Goal: Task Accomplishment & Management: Manage account settings

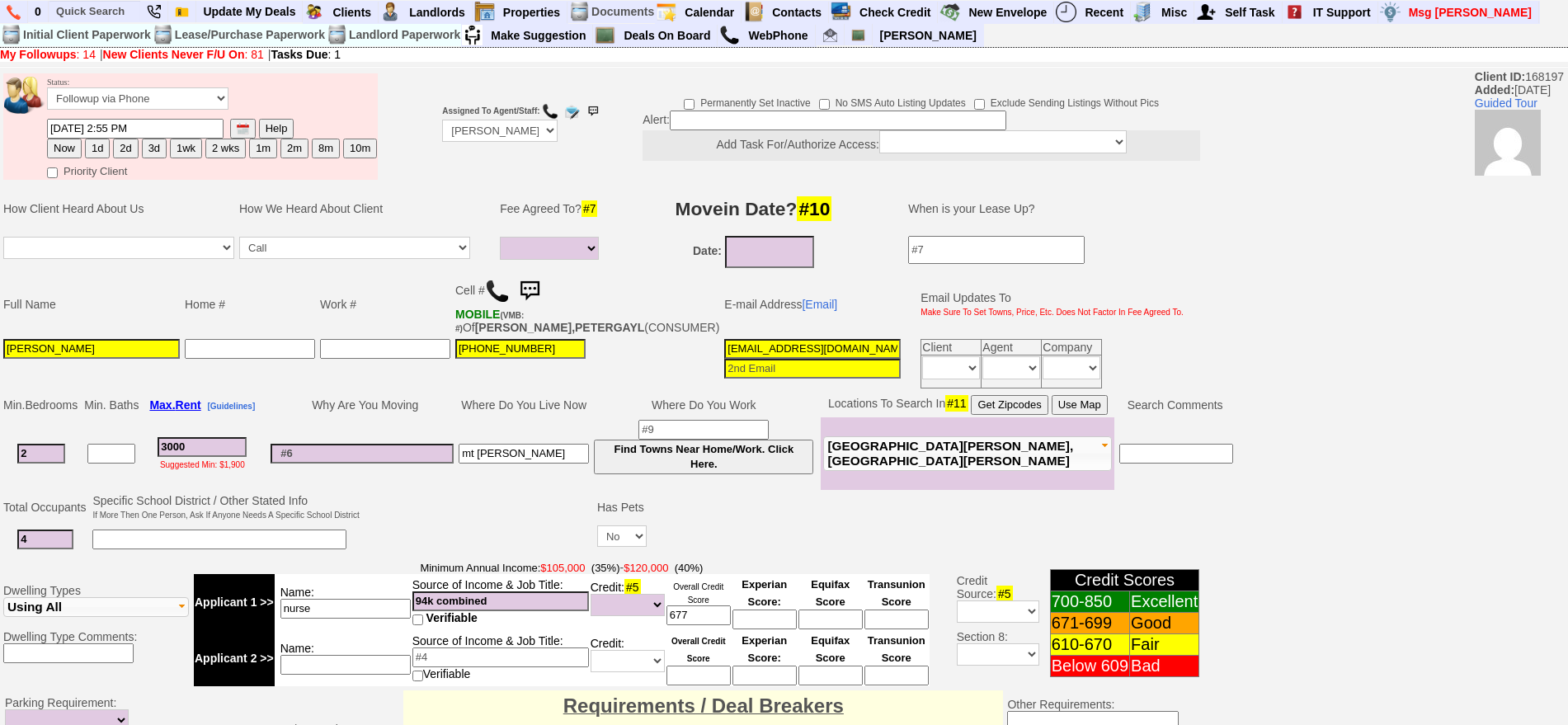
select select
click at [144, 8] on link at bounding box center [154, 12] width 28 height 22
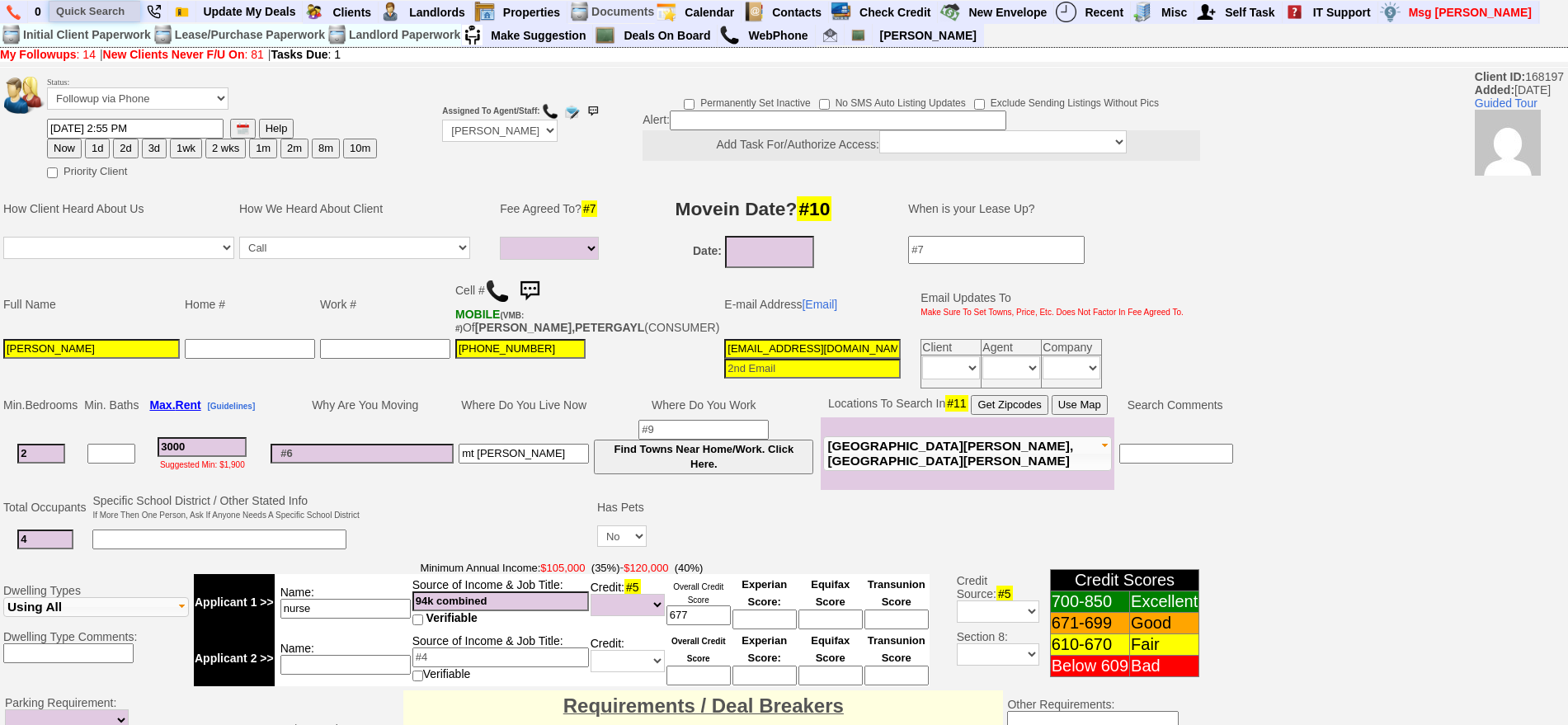
click at [96, 14] on input "text" at bounding box center [94, 11] width 90 height 20
paste input "[PHONE_NUMBER]"
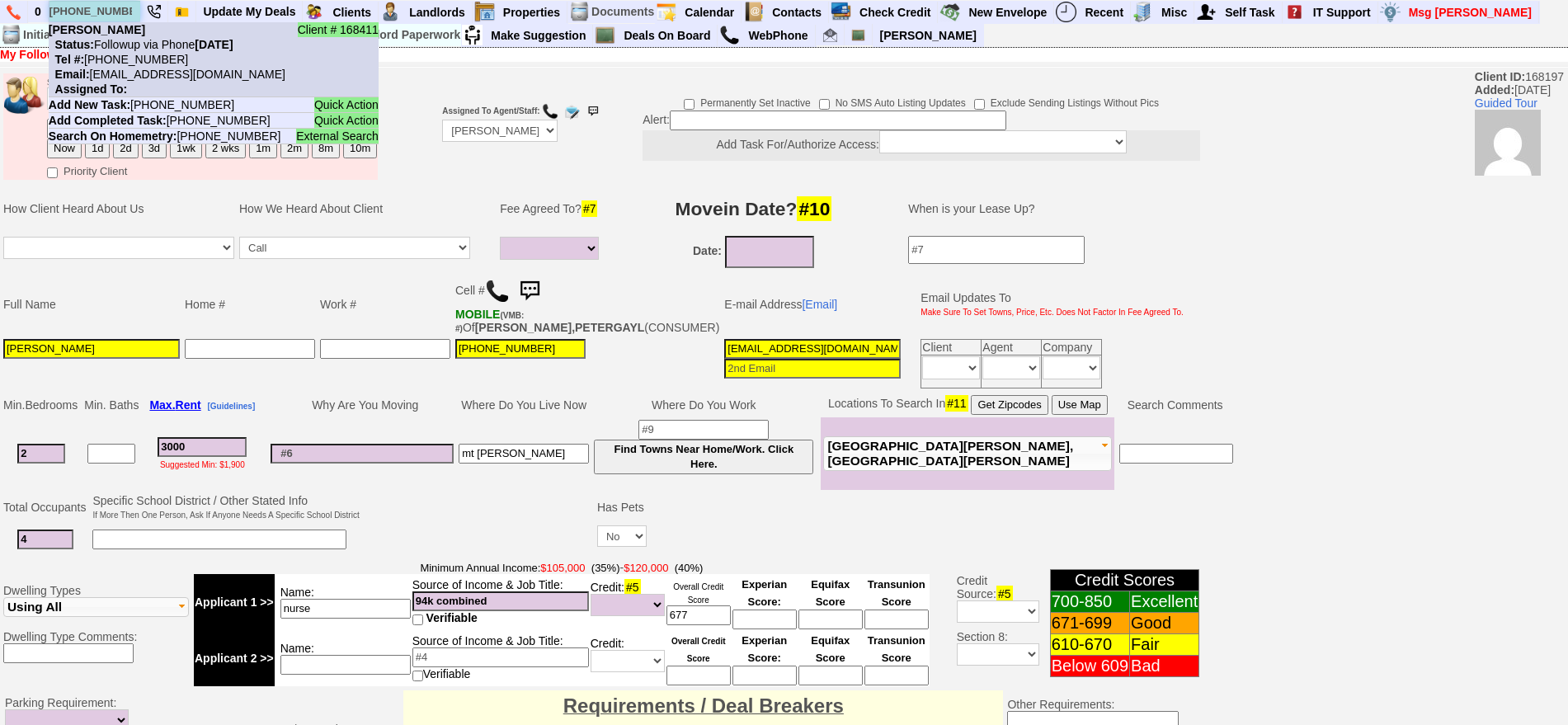
type input "[PHONE_NUMBER]"
click at [136, 34] on li "Client # 168411 [PERSON_NAME] Status: Followup via Phone [DATE] Tel #: [PHONE_N…" at bounding box center [214, 60] width 330 height 75
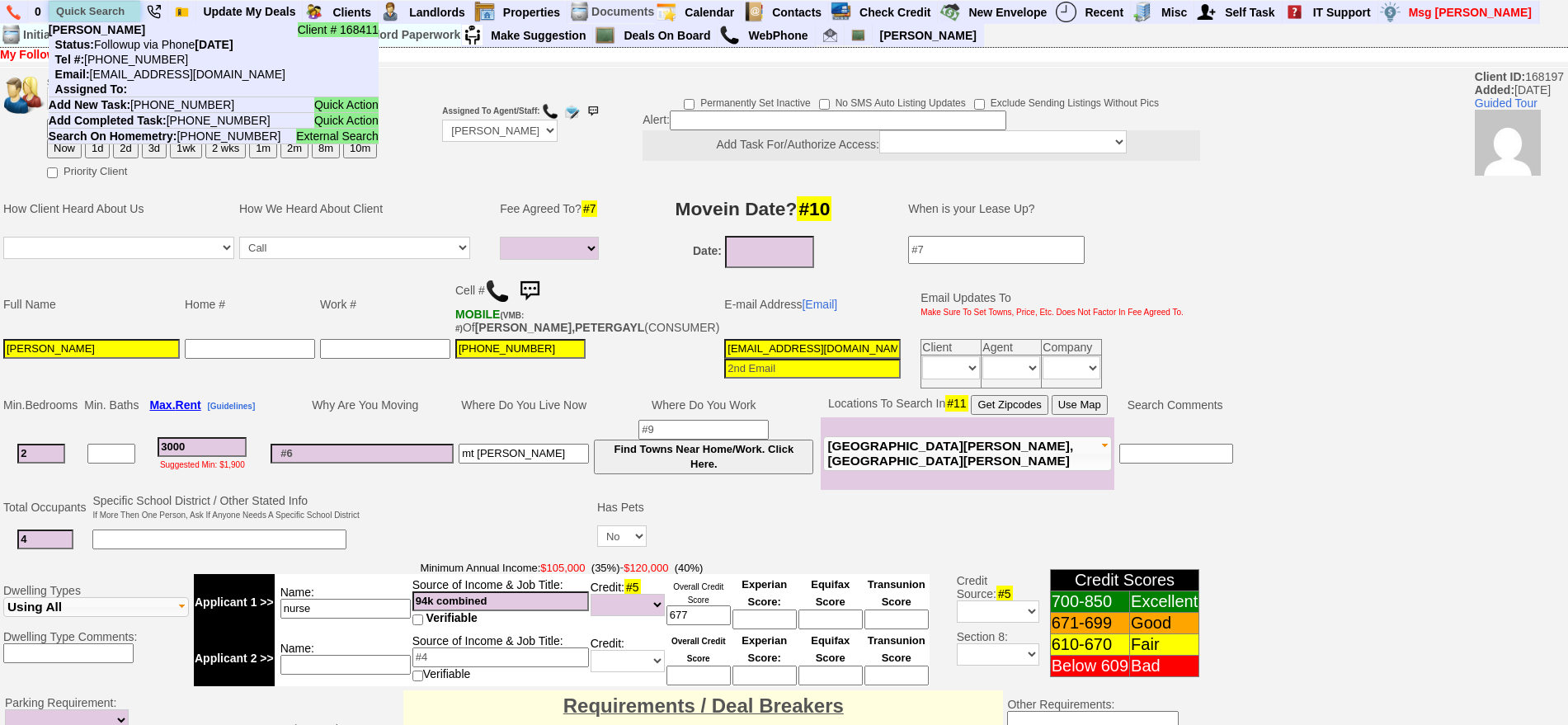
click at [93, 9] on input "text" at bounding box center [94, 11] width 90 height 20
paste input "[PHONE_NUMBER]"
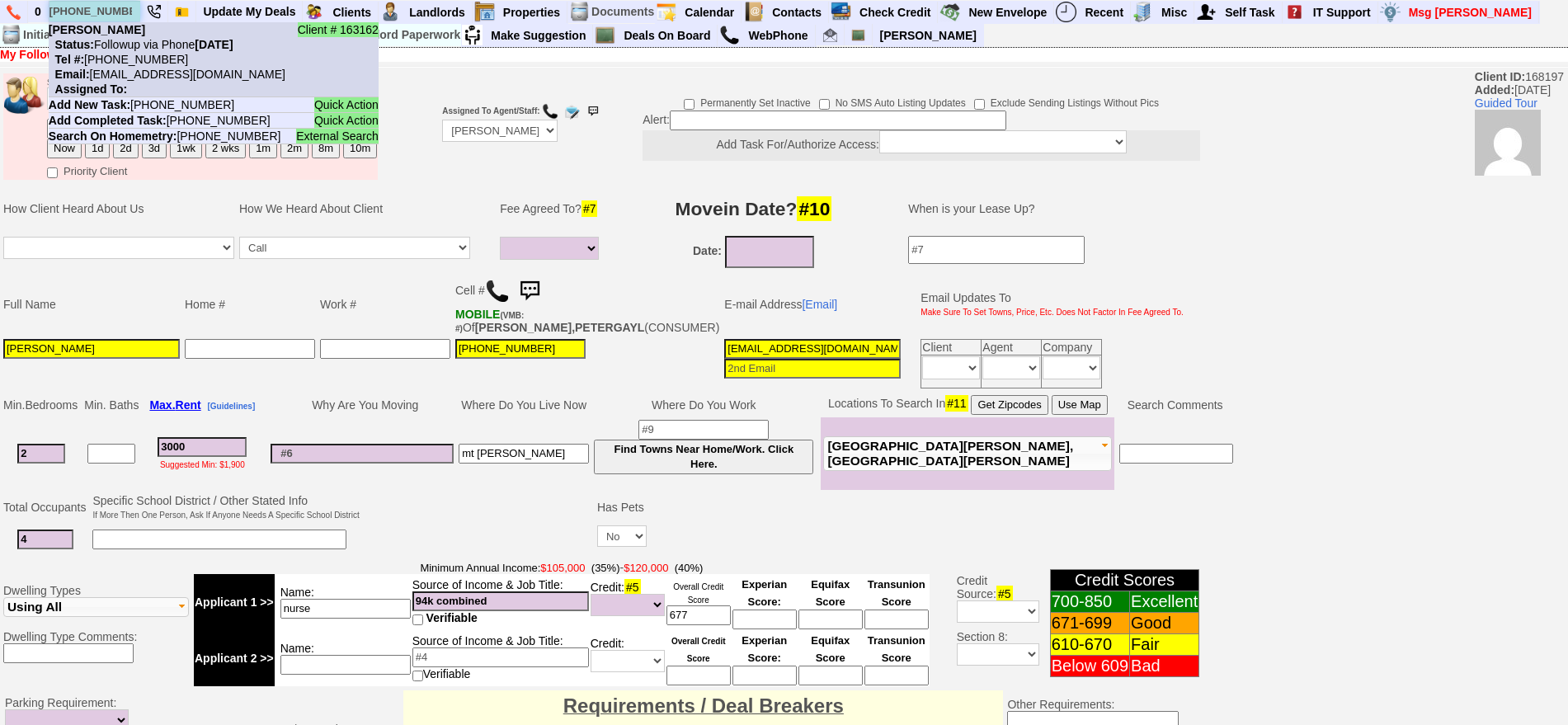
type input "[PHONE_NUMBER]"
click at [136, 41] on nobr "Status: Followup via Phone [DATE]" at bounding box center [141, 44] width 185 height 13
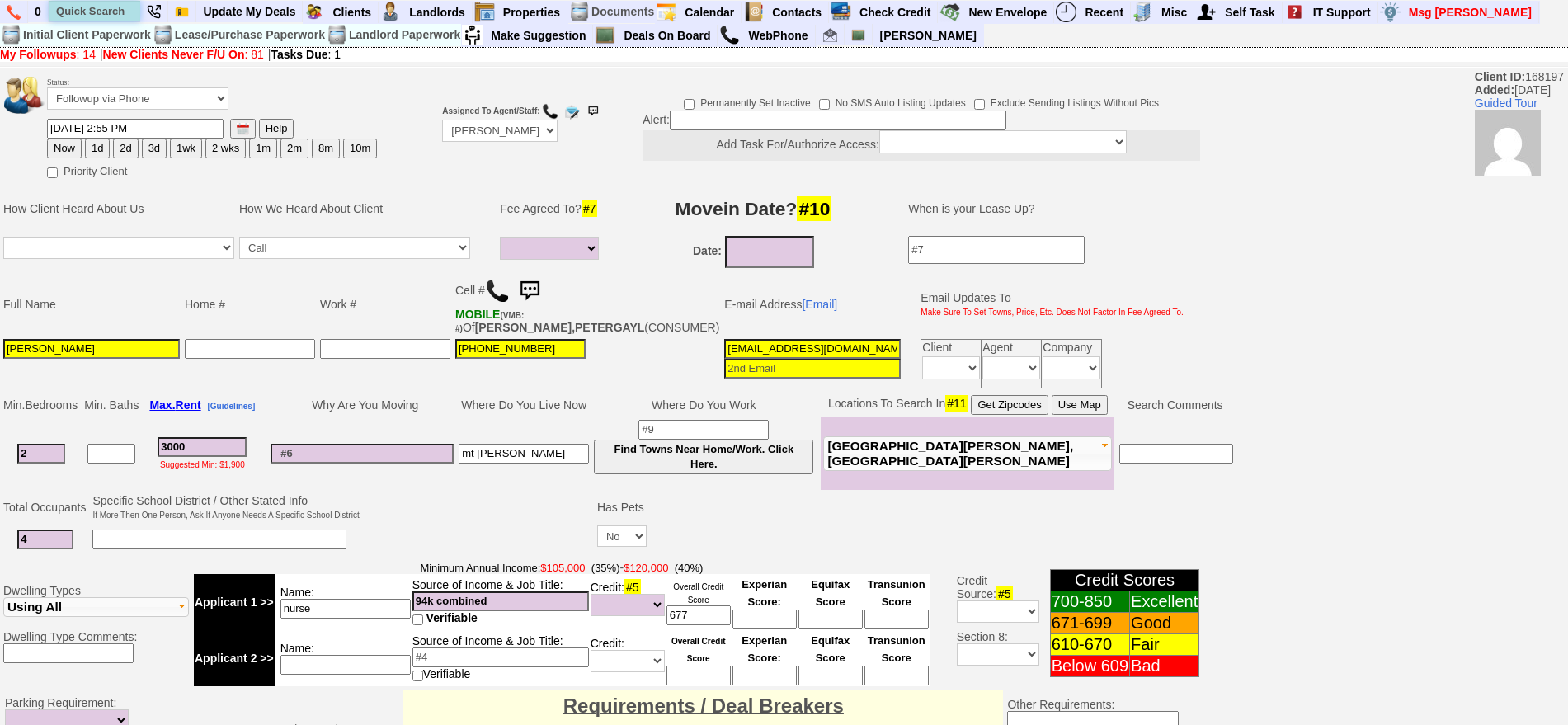
click at [117, 6] on input "text" at bounding box center [94, 11] width 90 height 20
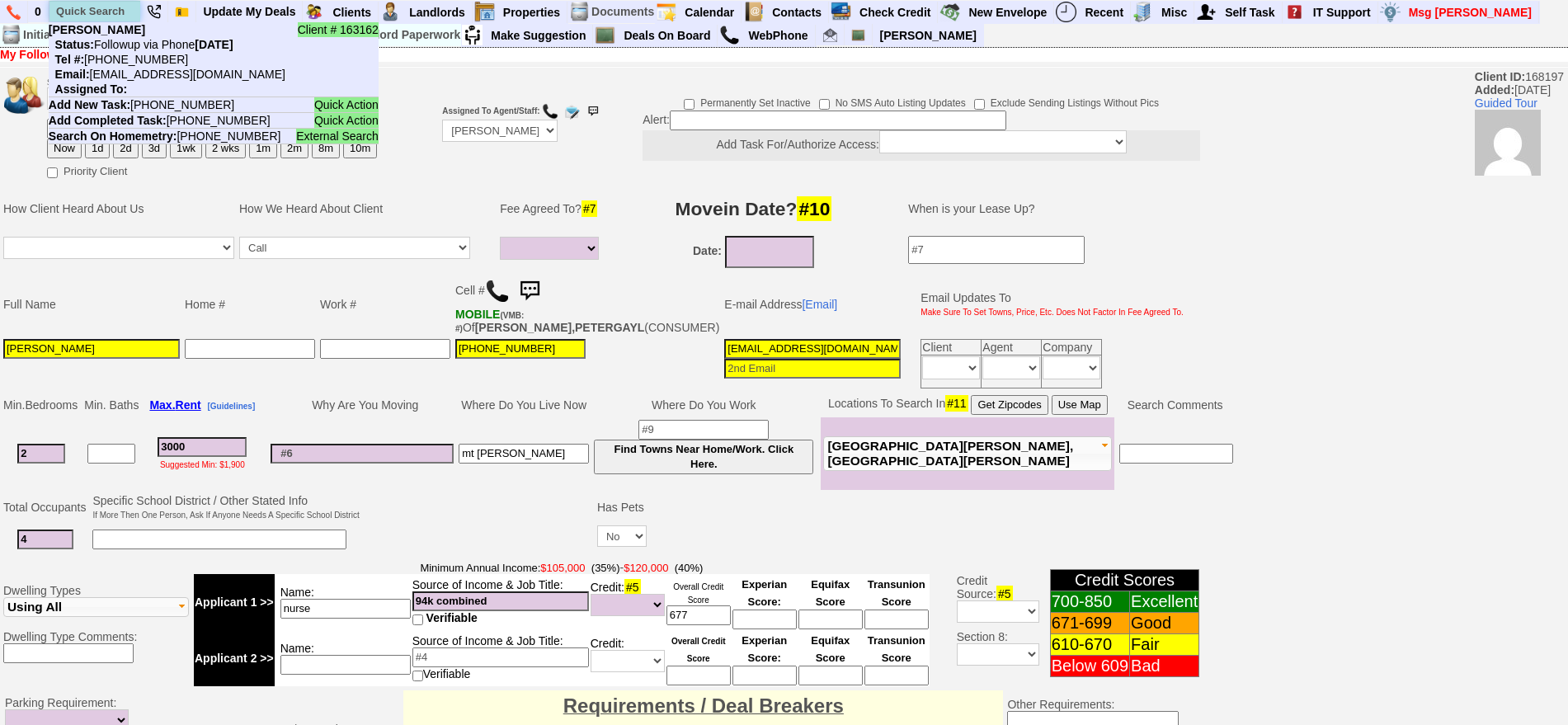
paste input "[PHONE_NUMBER]"
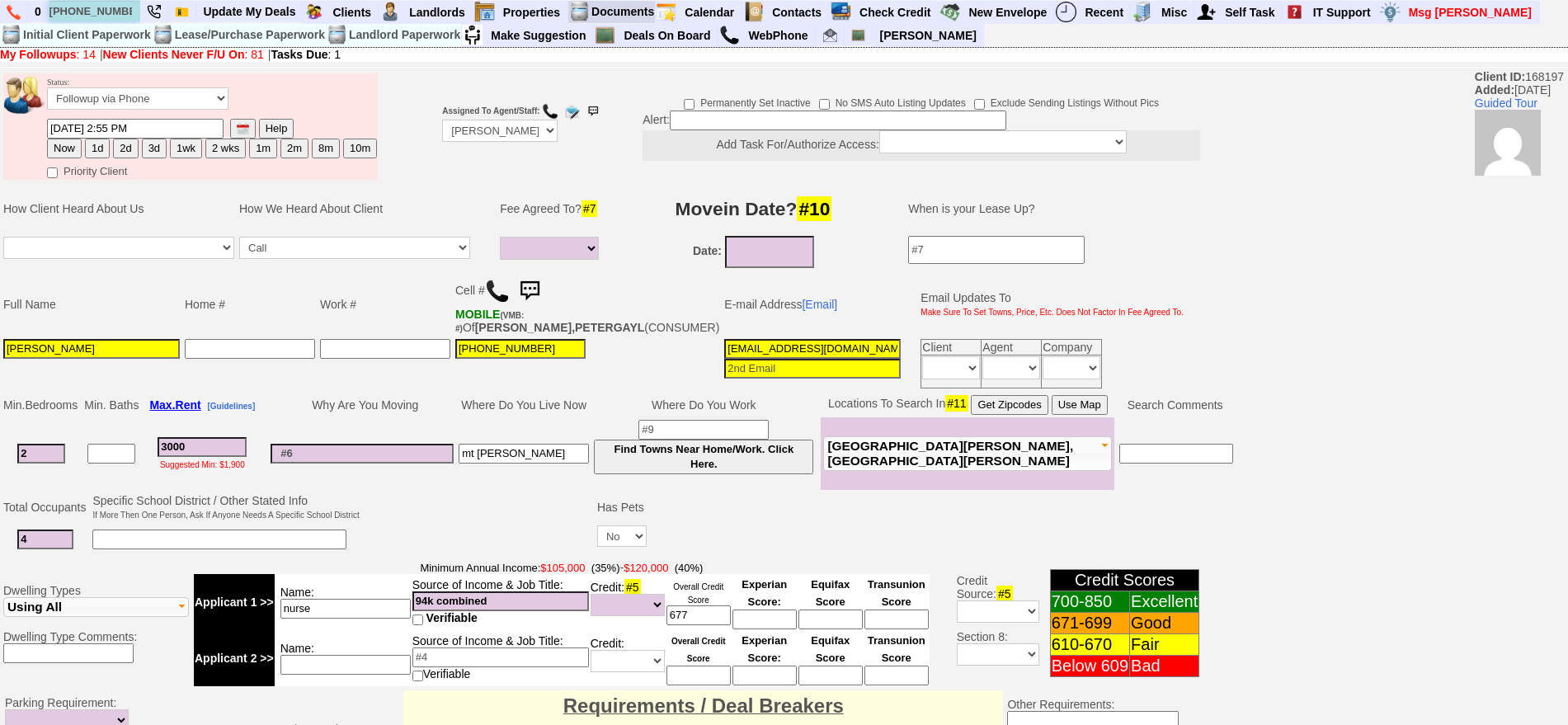
type input "[PHONE_NUMBER]"
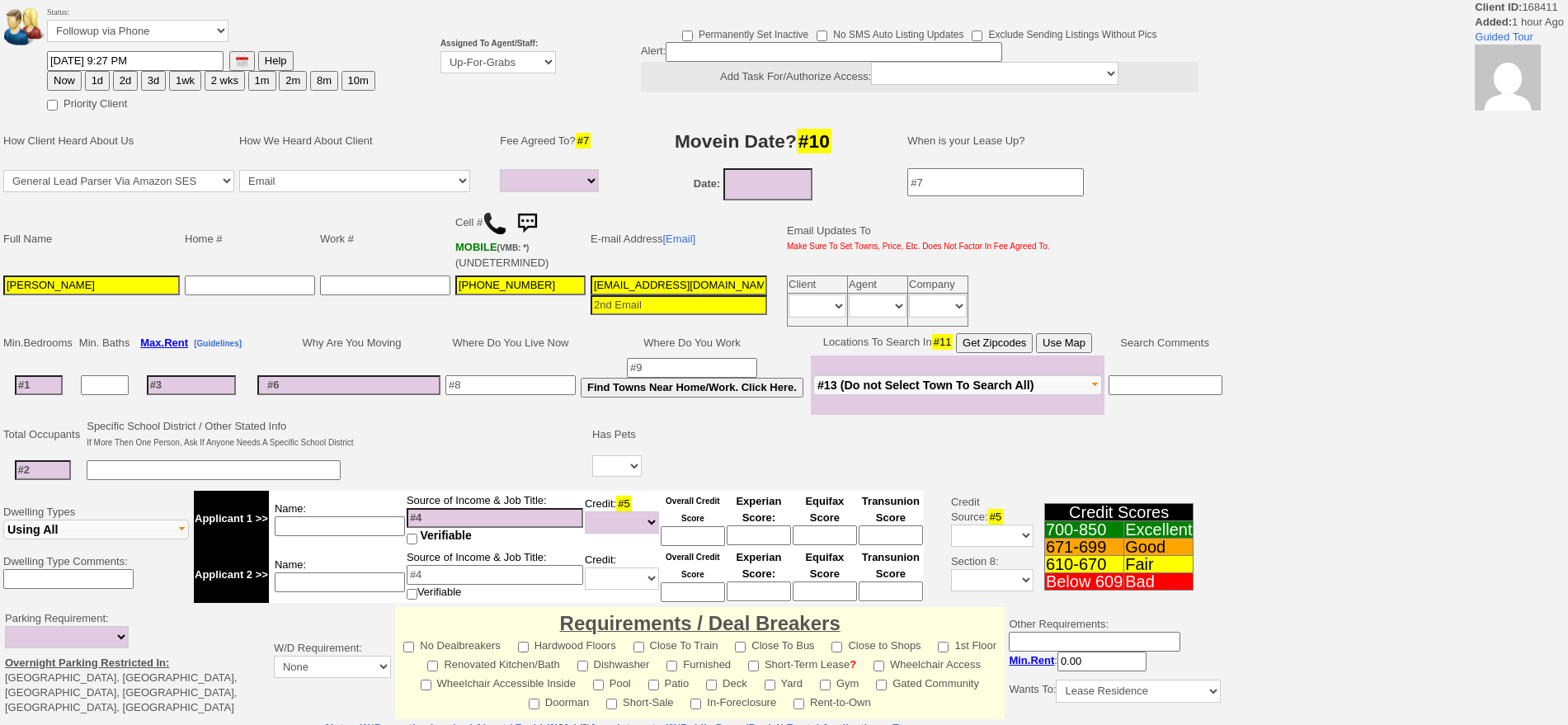
select select
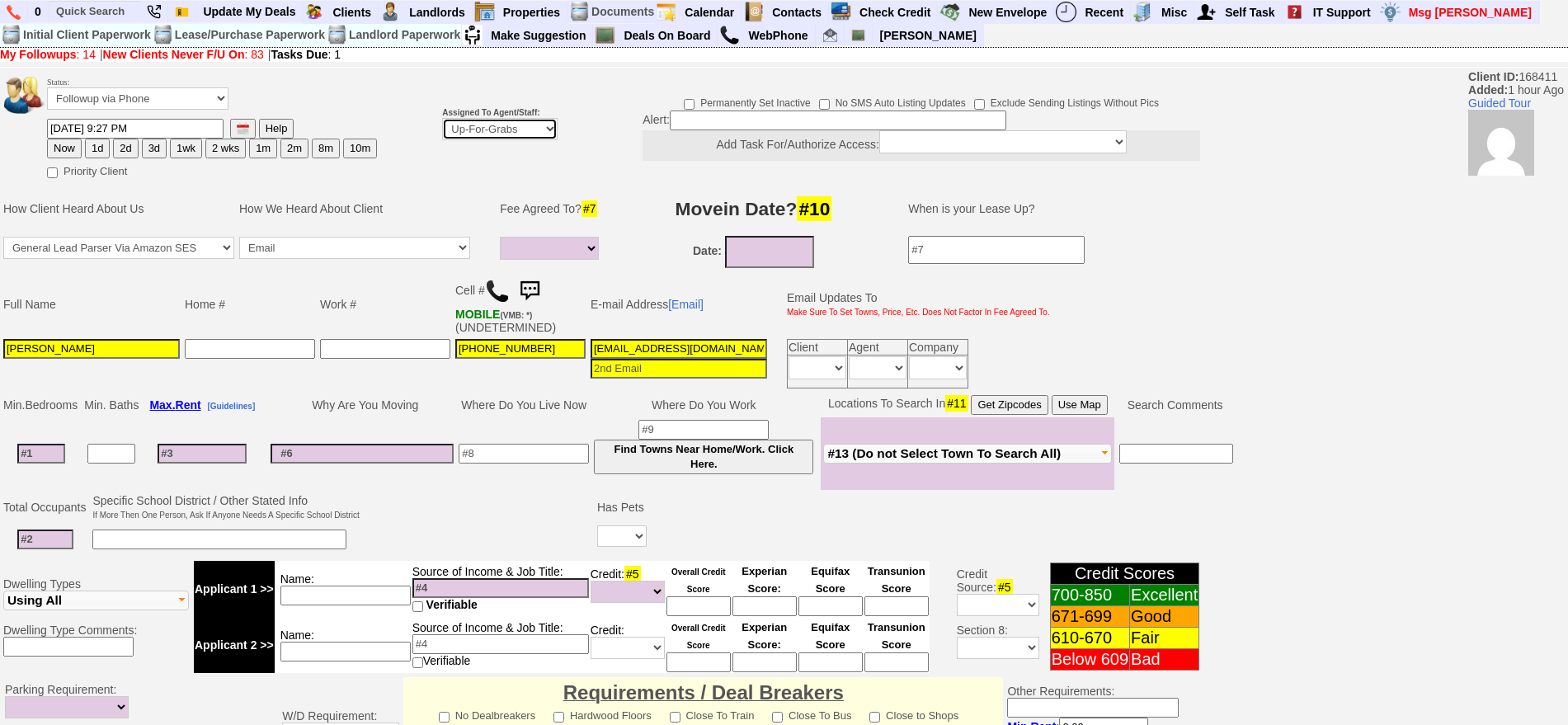
click at [505, 133] on select "Up-For-Grabs ***** STAFF ***** Bob Bruno 914-419-3579 Cristy Liberto 914-486-10…" at bounding box center [500, 129] width 116 height 22
select select "148"
click at [442, 118] on select "Up-For-Grabs ***** STAFF ***** Bob Bruno 914-419-3579 Cristy Liberto 914-486-10…" at bounding box center [500, 129] width 116 height 22
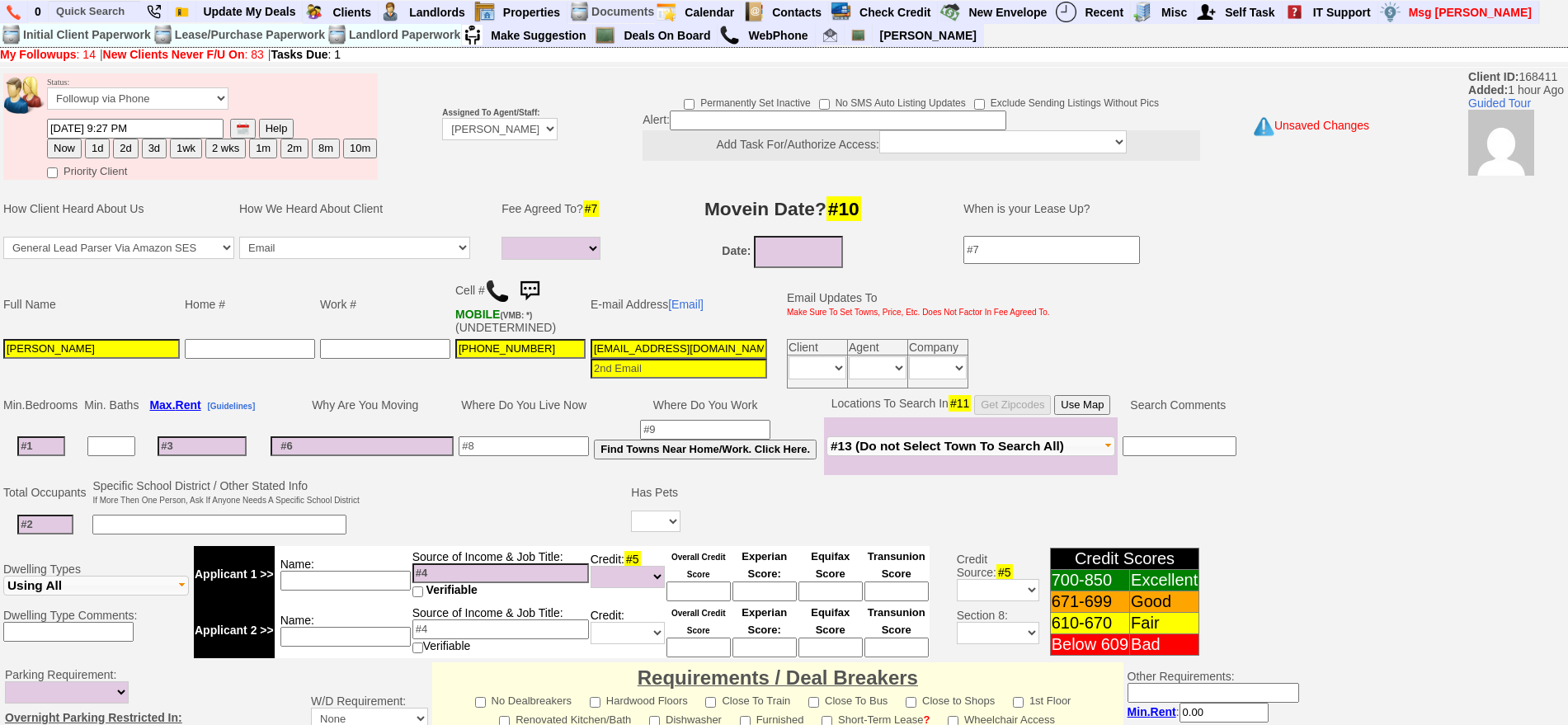
click at [107, 144] on button "1d" at bounding box center [97, 148] width 25 height 20
type input "10/09/2025 11:16 PM"
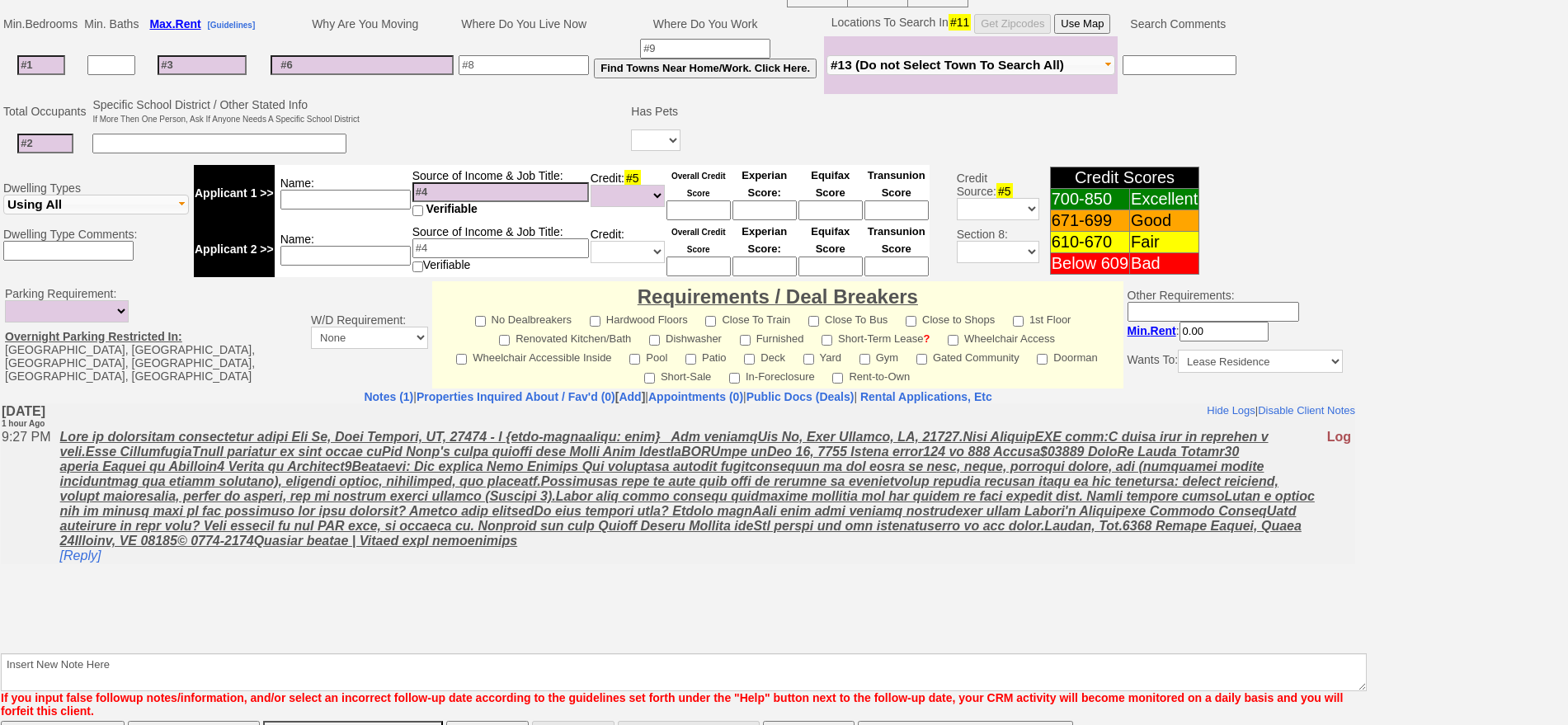
scroll to position [450, 0]
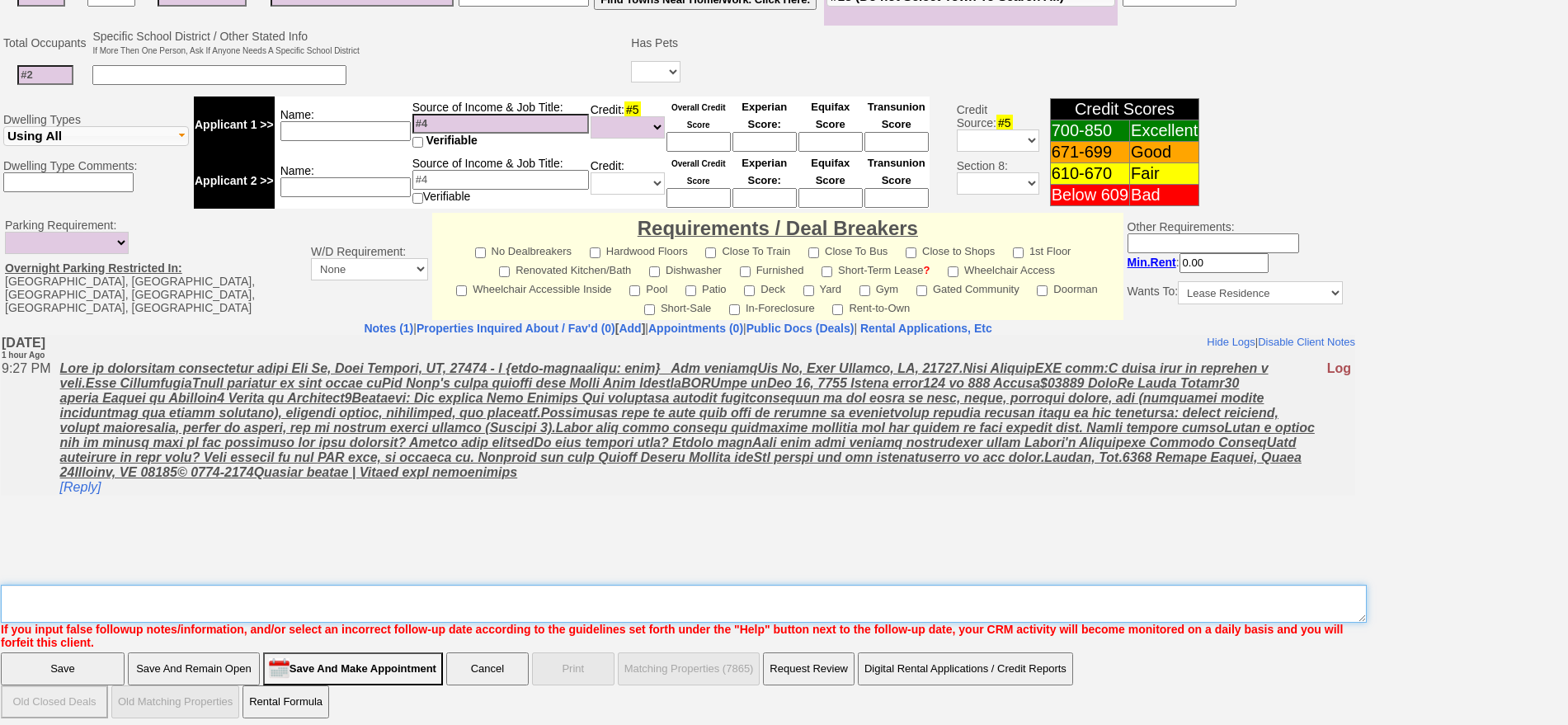
click at [806, 596] on textarea "Insert New Note Here" at bounding box center [683, 603] width 1366 height 38
type textarea "f"
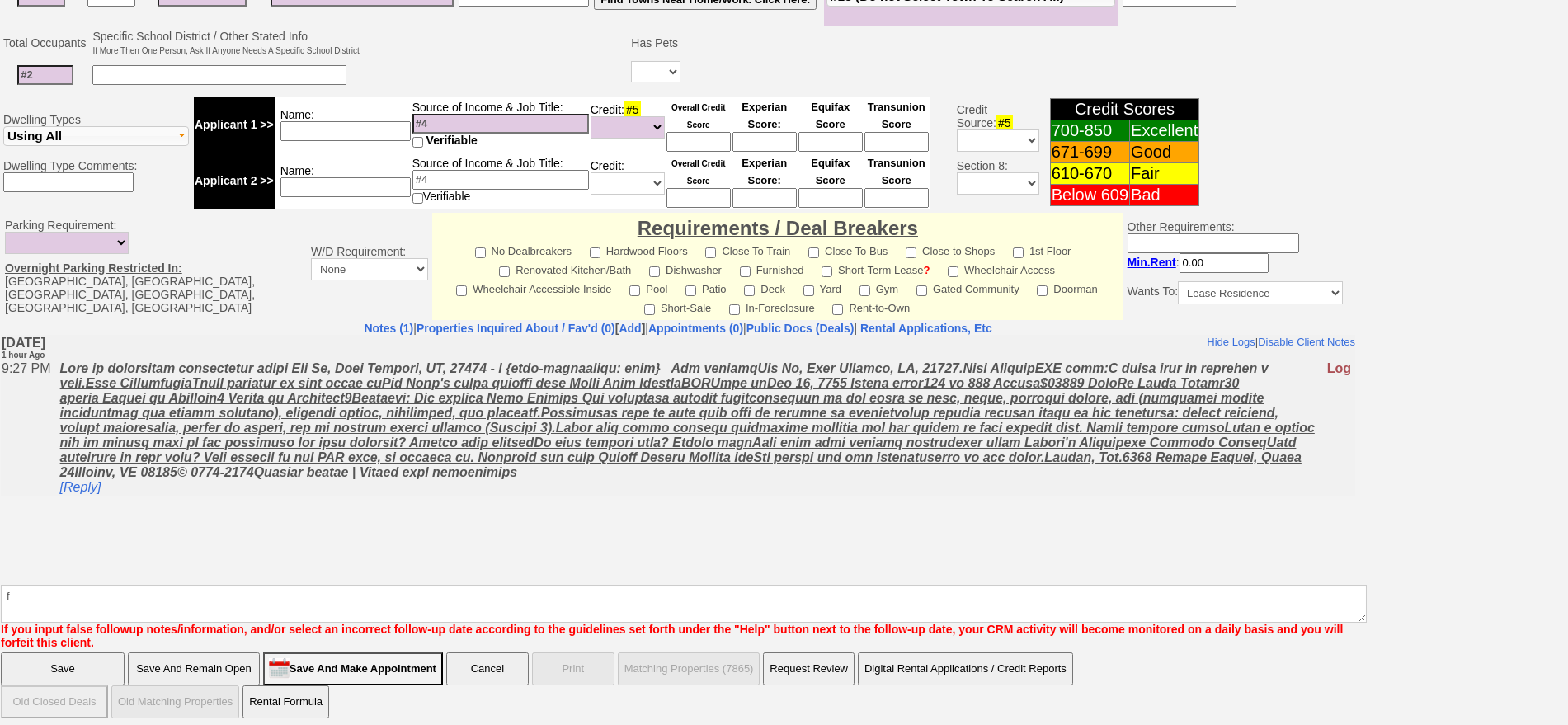
click input "Save" at bounding box center [63, 669] width 124 height 33
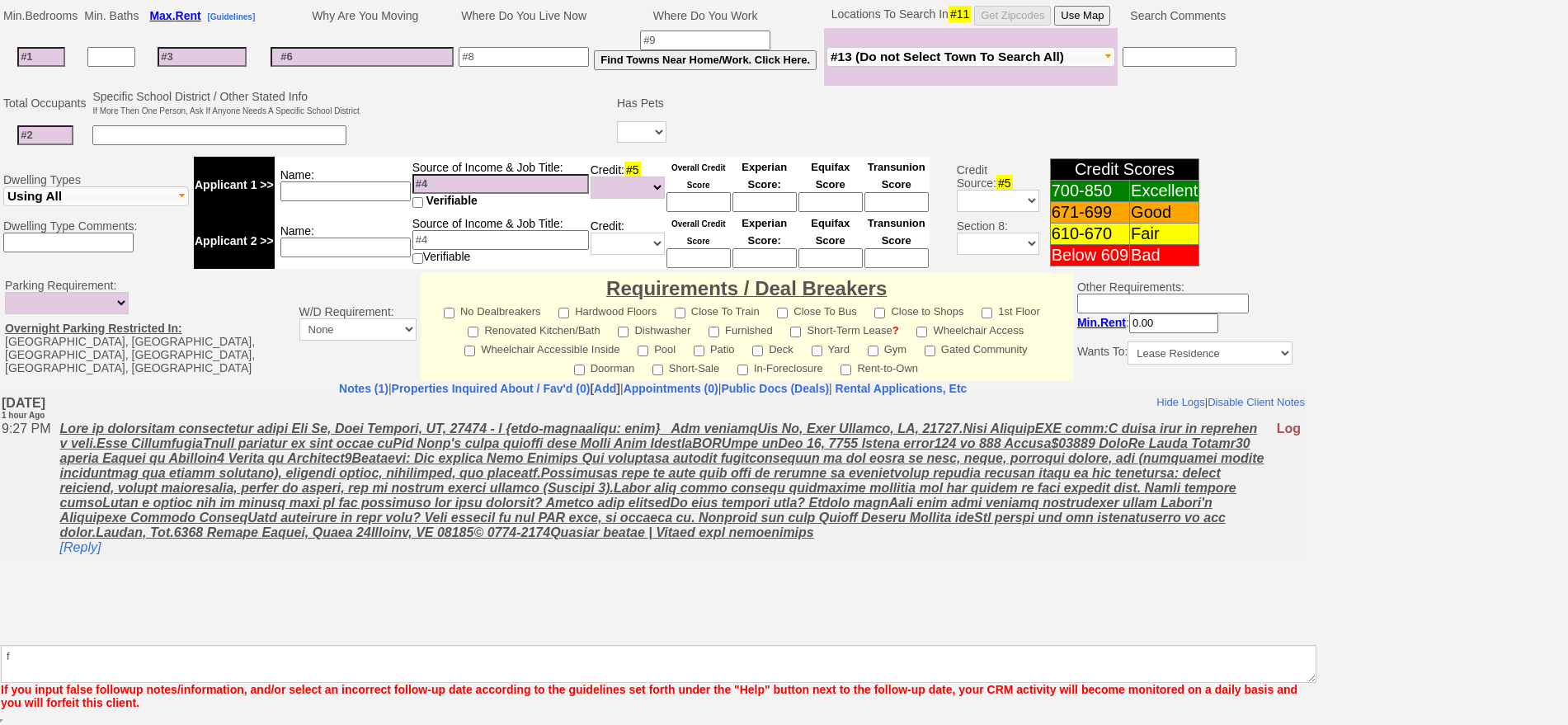
scroll to position [389, 0]
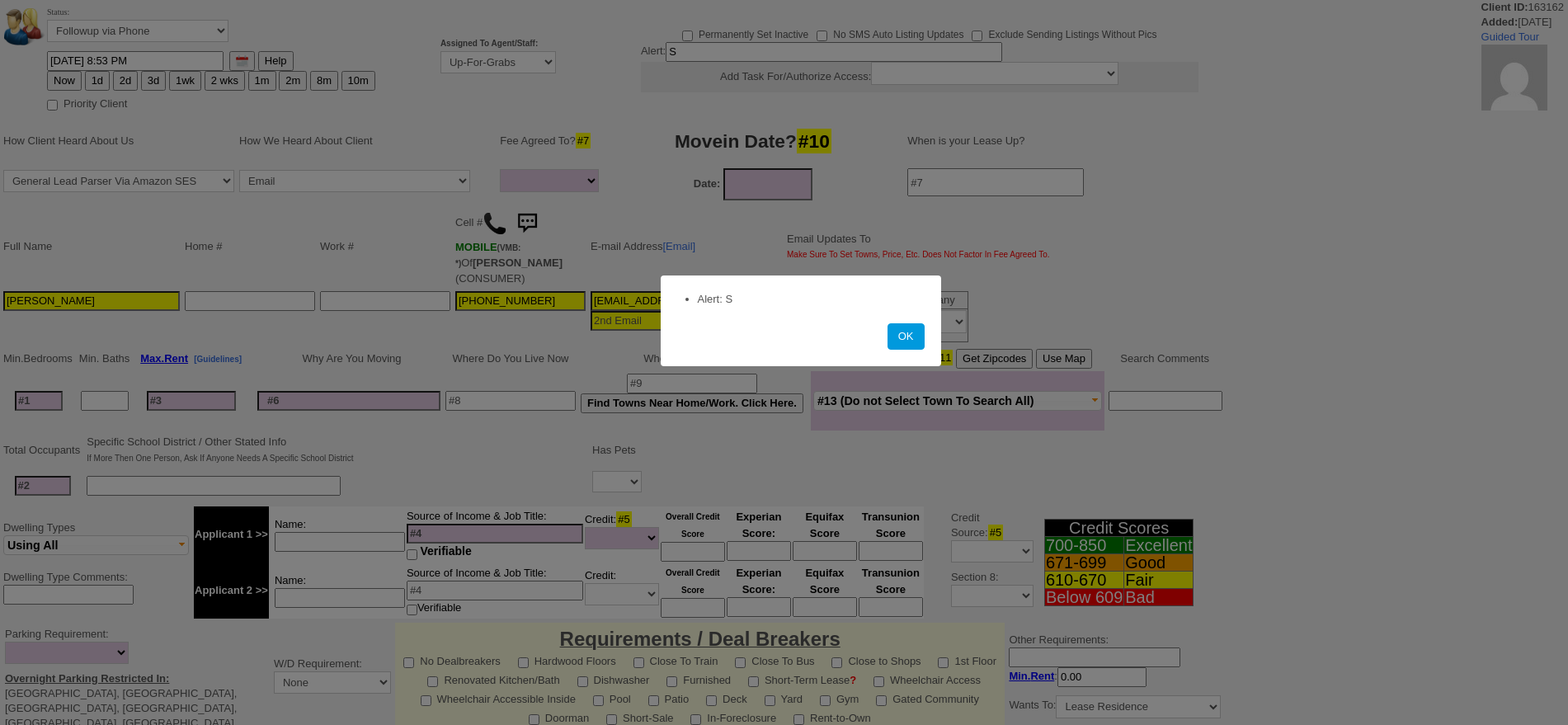
select select
